Goal: Information Seeking & Learning: Find specific page/section

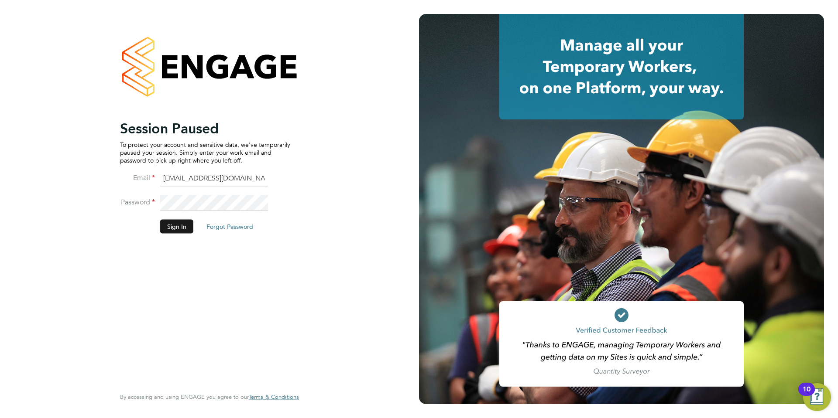
click at [178, 229] on button "Sign In" at bounding box center [176, 226] width 33 height 14
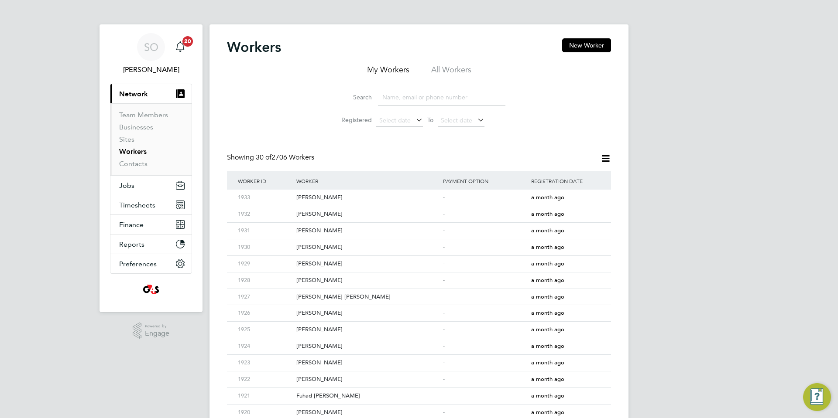
click at [451, 69] on li "All Workers" at bounding box center [451, 73] width 40 height 16
click at [404, 99] on input at bounding box center [441, 97] width 127 height 17
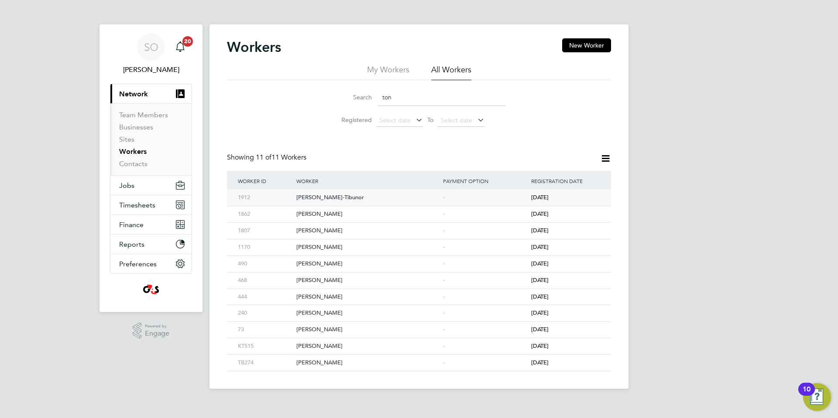
type input "ton"
click at [378, 204] on div "[PERSON_NAME]-Tibunor" at bounding box center [367, 198] width 147 height 16
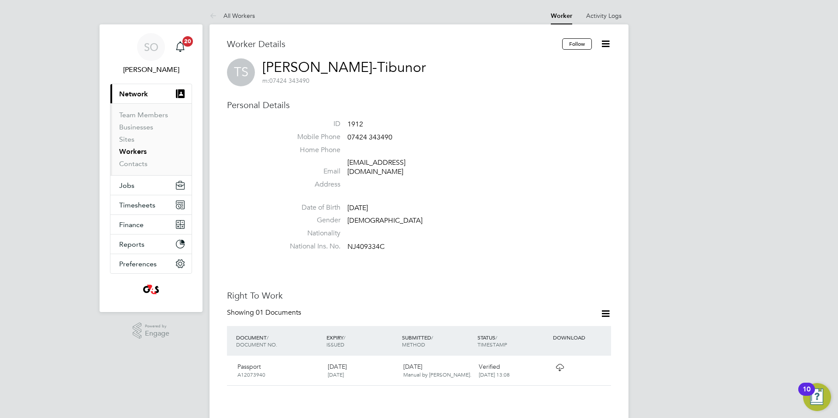
click at [263, 64] on link "[PERSON_NAME]-Tibunor" at bounding box center [344, 67] width 164 height 17
click at [143, 206] on span "Timesheets" at bounding box center [137, 205] width 36 height 8
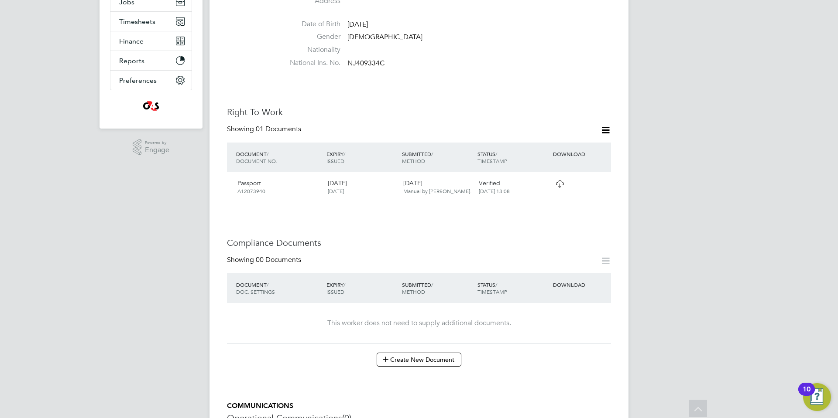
scroll to position [195, 0]
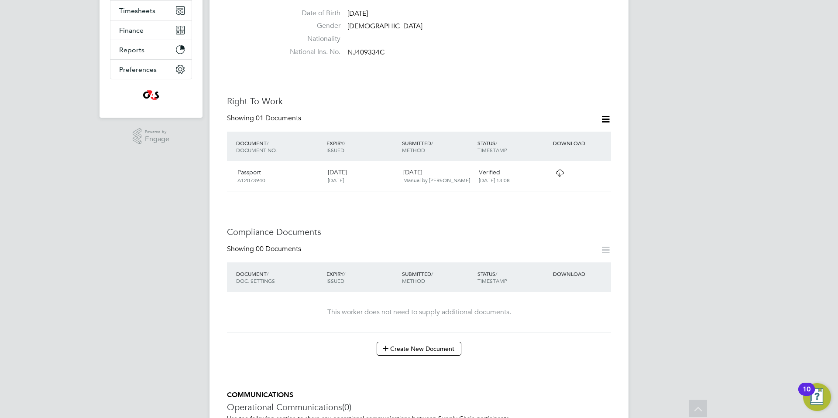
click at [603, 114] on icon at bounding box center [605, 119] width 11 height 11
click at [456, 86] on div "Worker Details Follow TS [PERSON_NAME]-Tibunor m: 07424 343490 Personal Details…" at bounding box center [419, 183] width 384 height 678
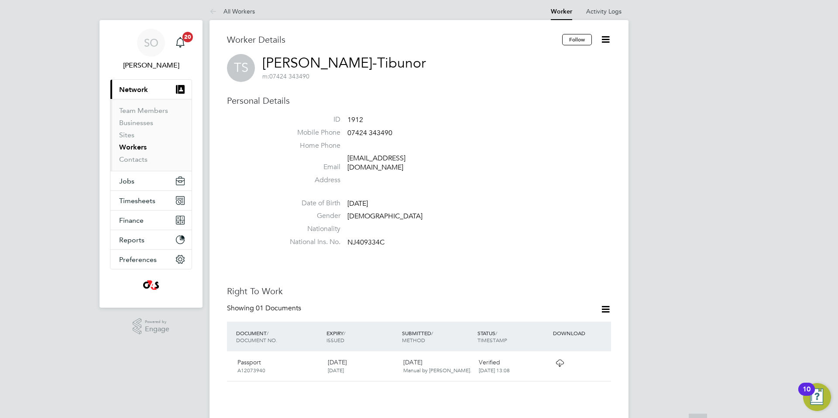
scroll to position [0, 0]
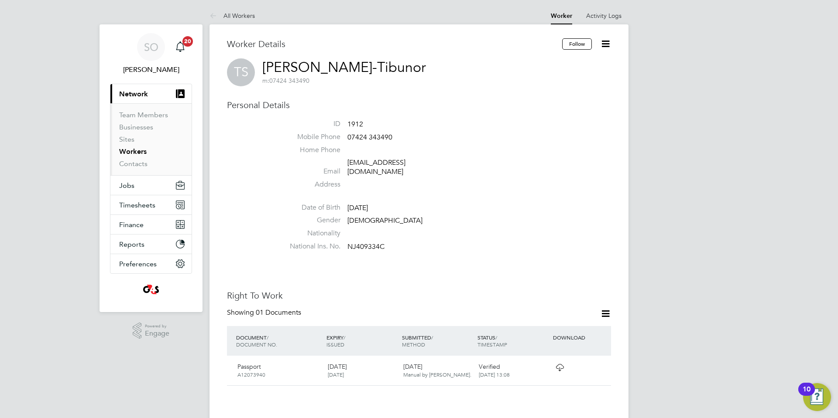
click at [605, 41] on icon at bounding box center [605, 43] width 11 height 11
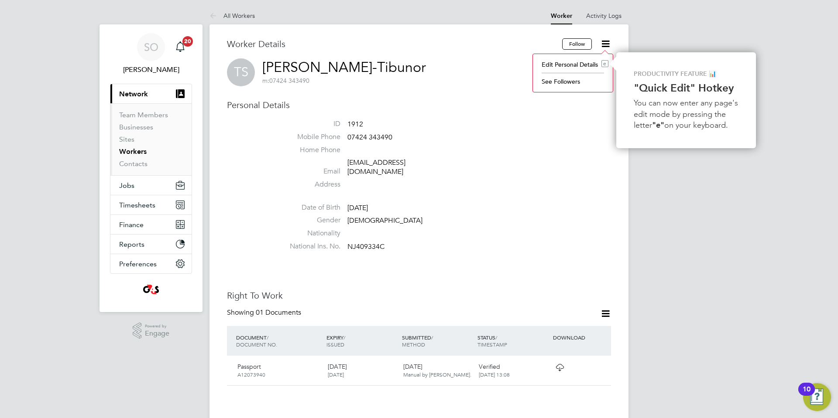
click at [565, 85] on li "See Followers" at bounding box center [572, 81] width 71 height 12
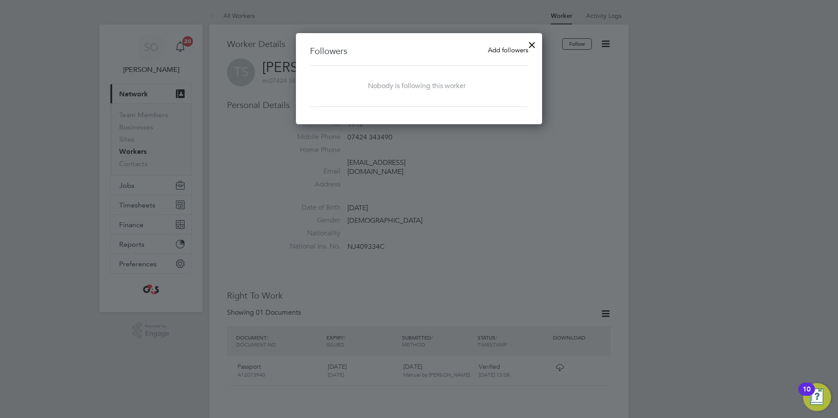
click at [533, 45] on div at bounding box center [532, 43] width 16 height 16
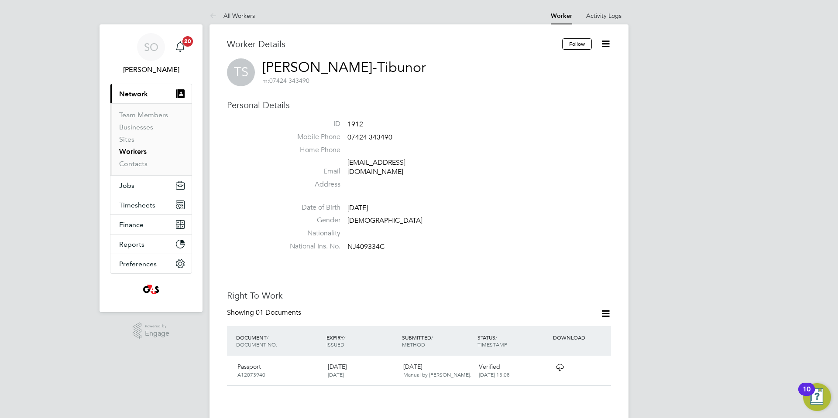
click at [452, 216] on li "Gender [DEMOGRAPHIC_DATA]" at bounding box center [445, 222] width 332 height 13
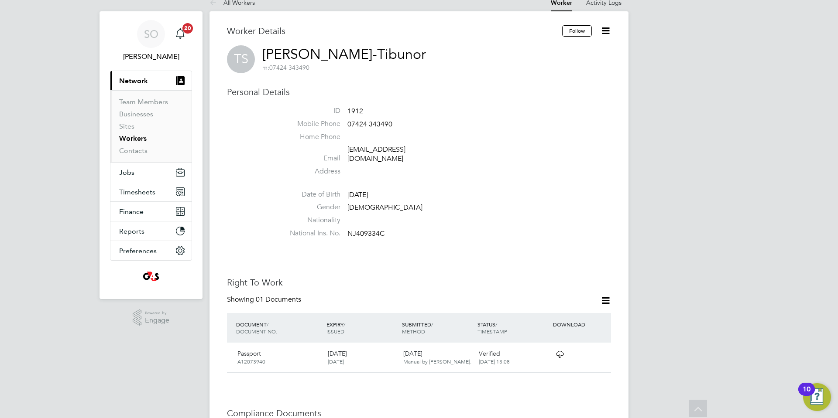
scroll to position [0, 0]
